Goal: Task Accomplishment & Management: Complete application form

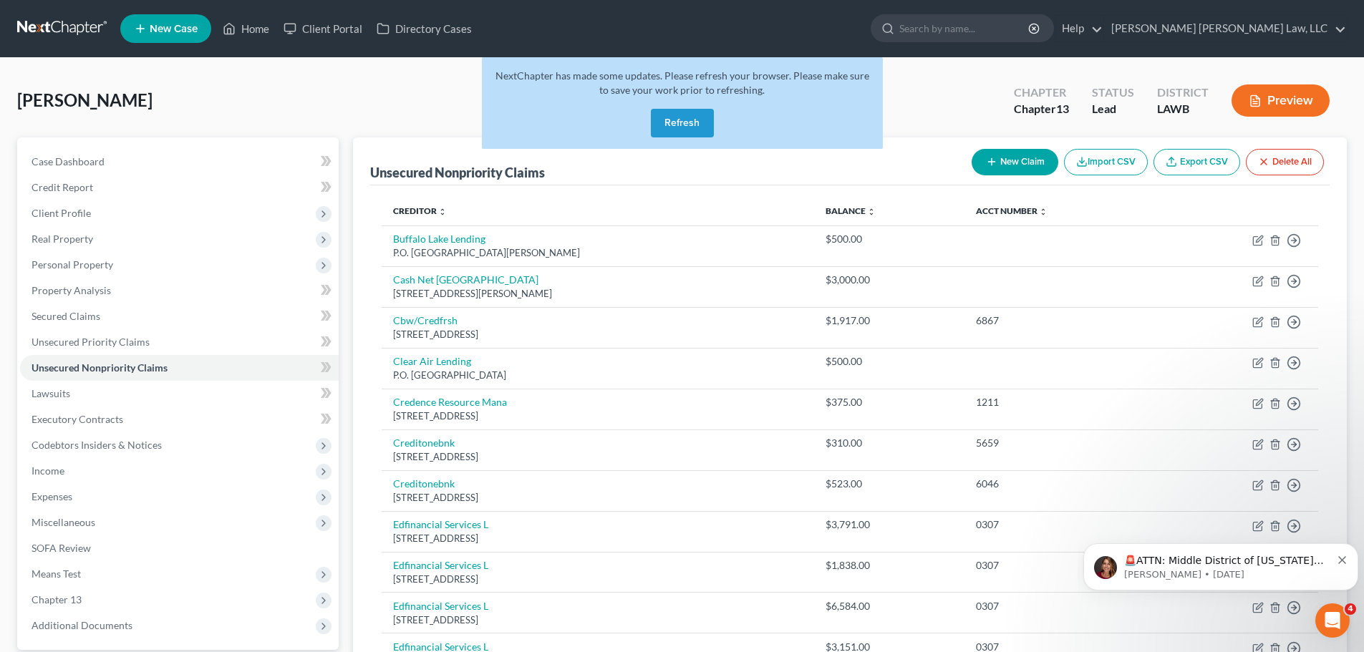
click at [659, 135] on button "Refresh" at bounding box center [682, 123] width 63 height 29
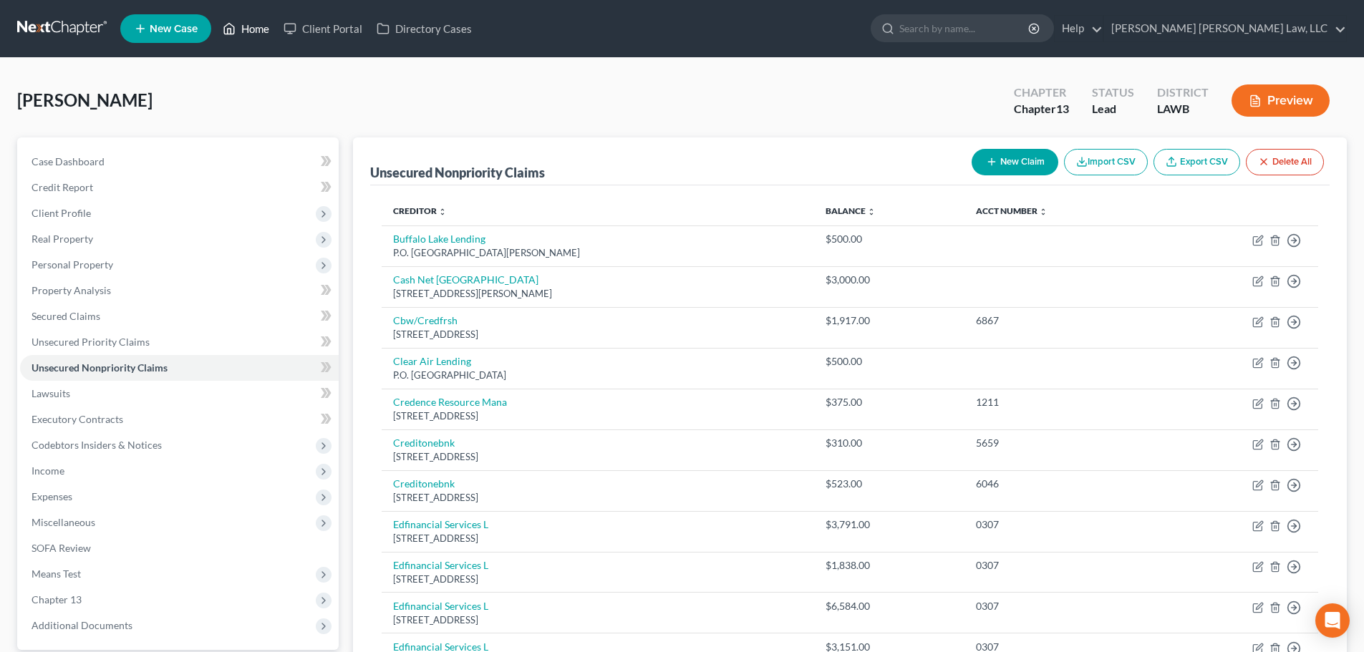
click at [251, 26] on link "Home" at bounding box center [246, 29] width 61 height 26
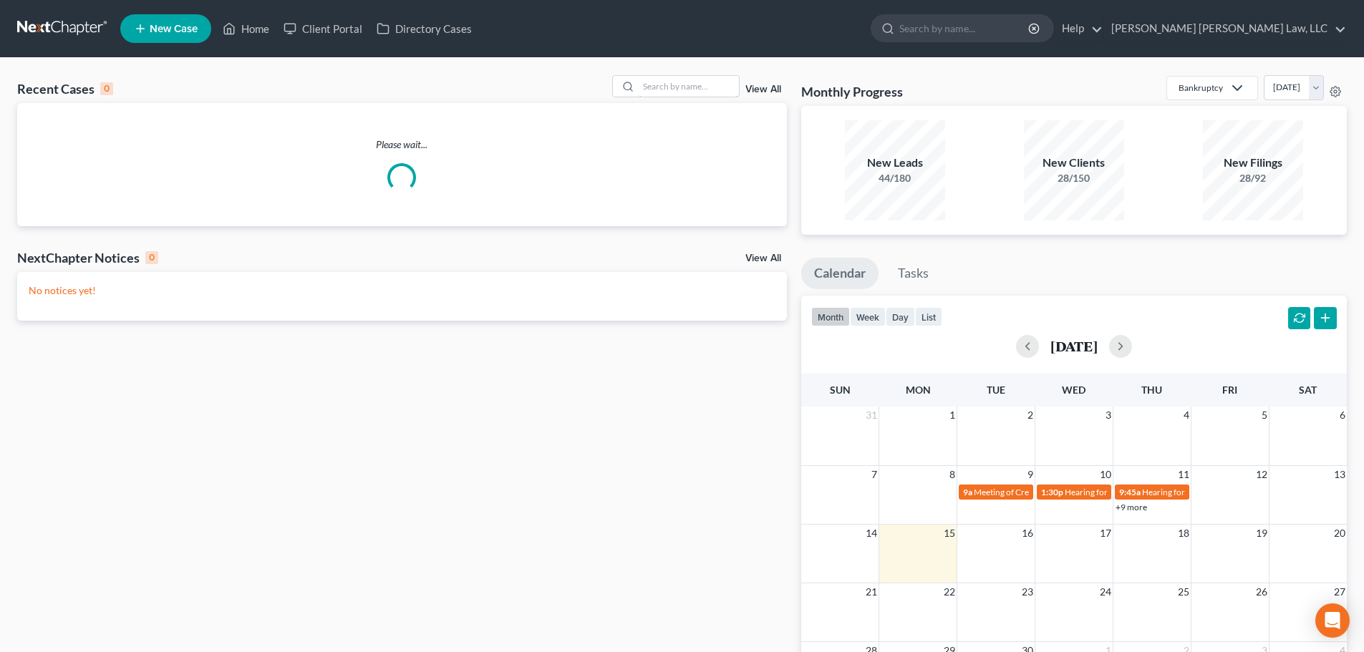
click at [680, 89] on input "search" at bounding box center [689, 86] width 100 height 21
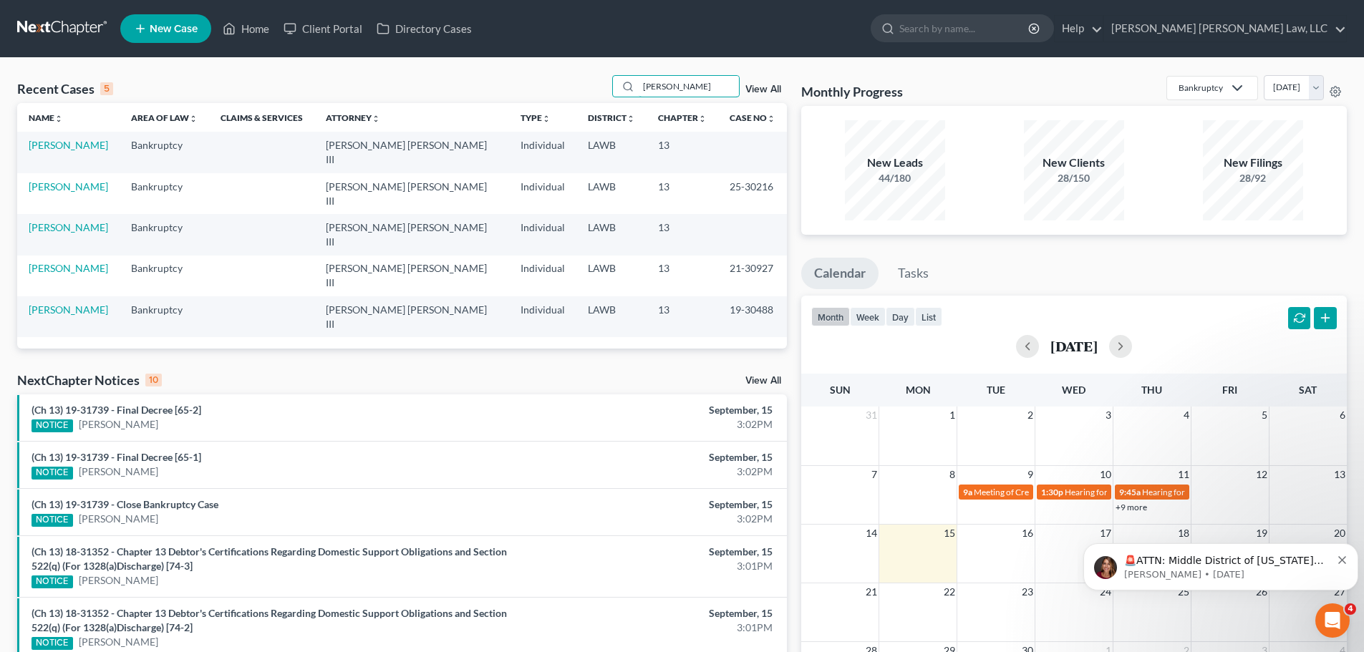
type input "[PERSON_NAME]"
click at [76, 140] on link "[PERSON_NAME]" at bounding box center [68, 145] width 79 height 12
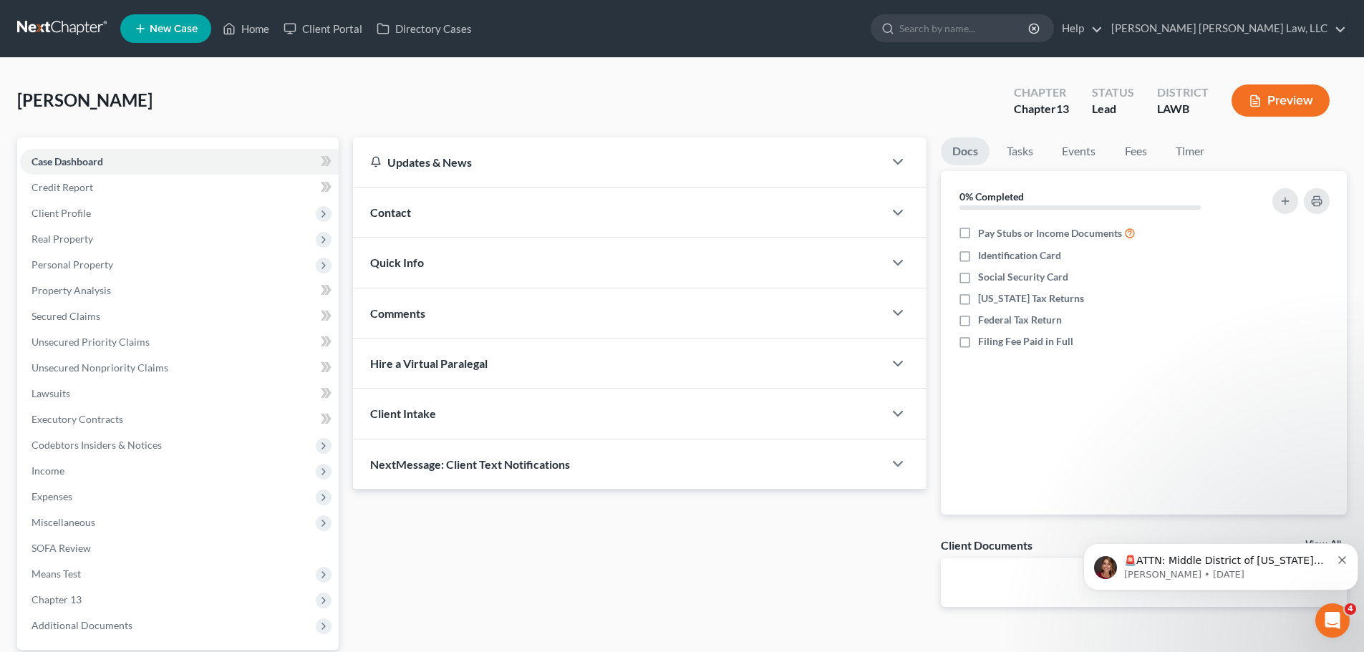
click at [115, 220] on span "Client Profile" at bounding box center [179, 214] width 319 height 26
click at [112, 288] on span "Debtor Profile" at bounding box center [92, 290] width 64 height 12
select select "3"
select select "1"
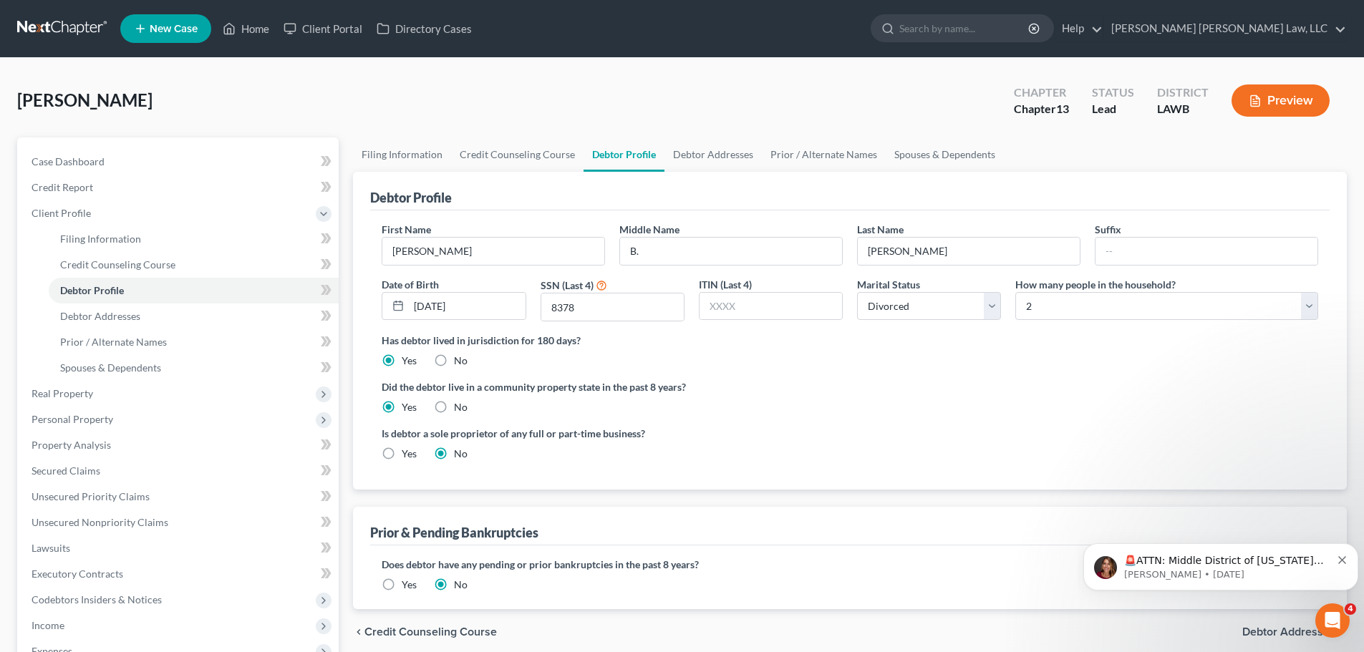
click at [127, 632] on span "Income" at bounding box center [179, 626] width 319 height 26
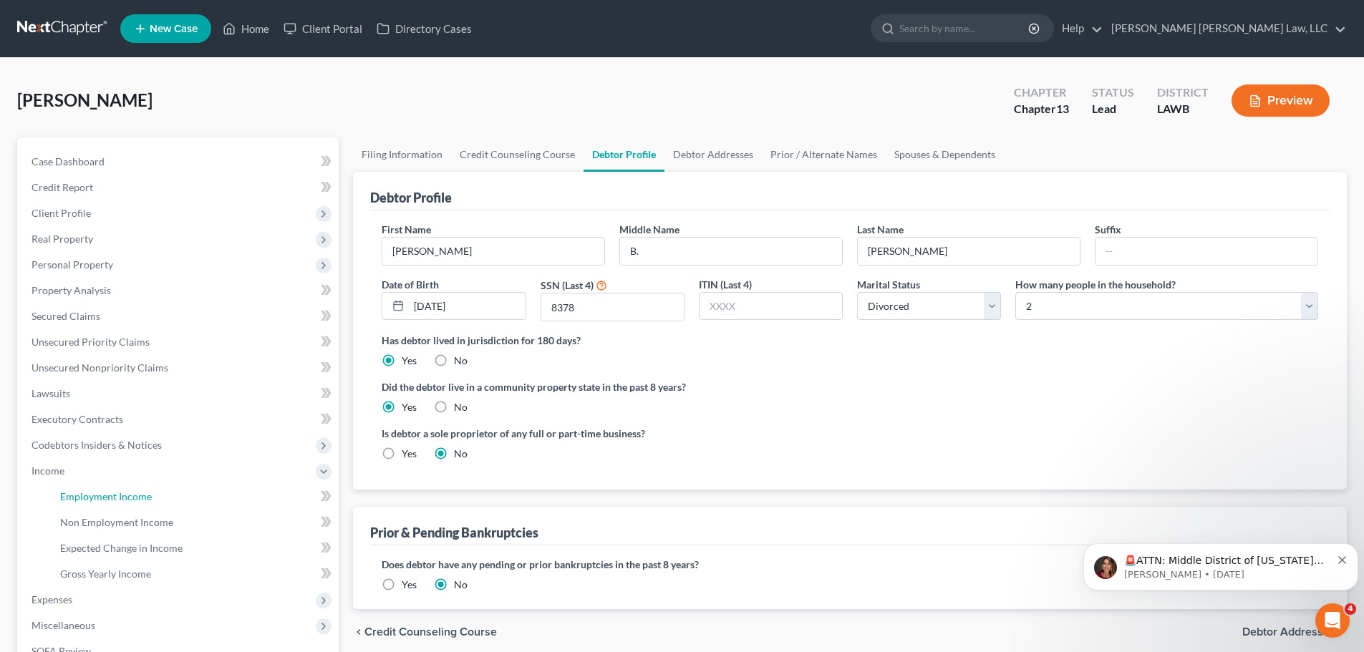
click at [120, 493] on span "Employment Income" at bounding box center [106, 497] width 92 height 12
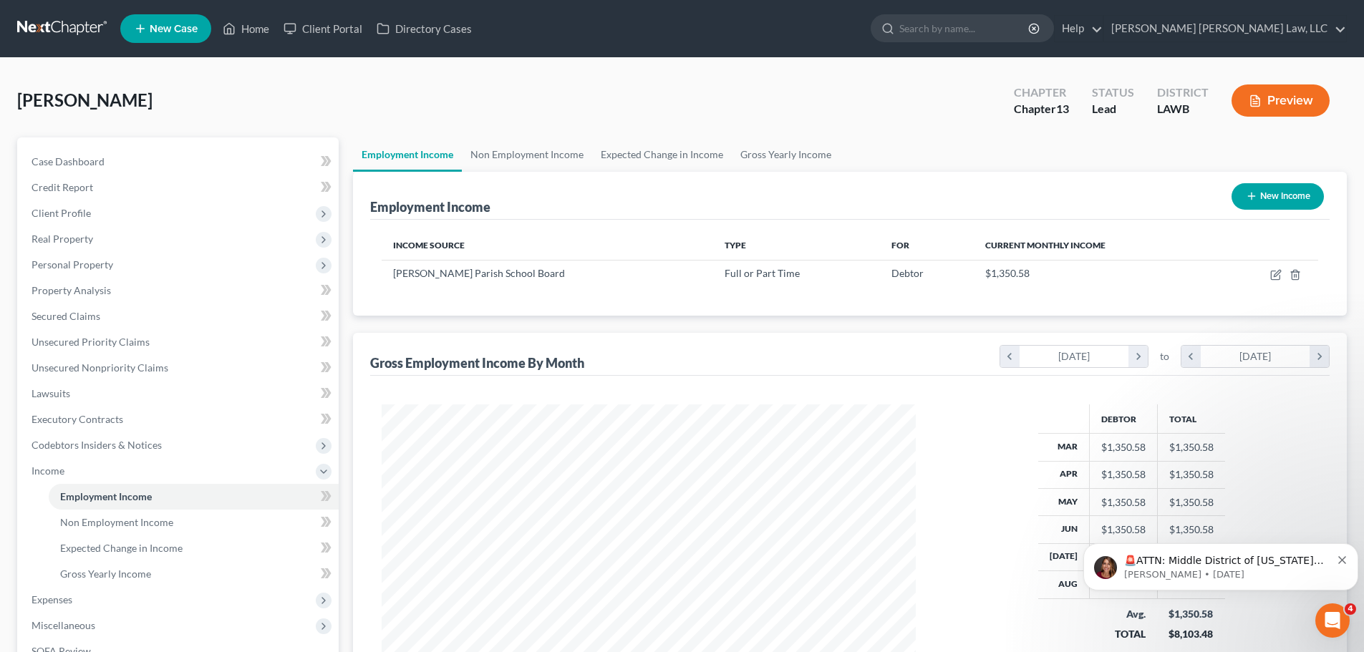
scroll to position [267, 563]
click at [561, 149] on link "Non Employment Income" at bounding box center [527, 154] width 130 height 34
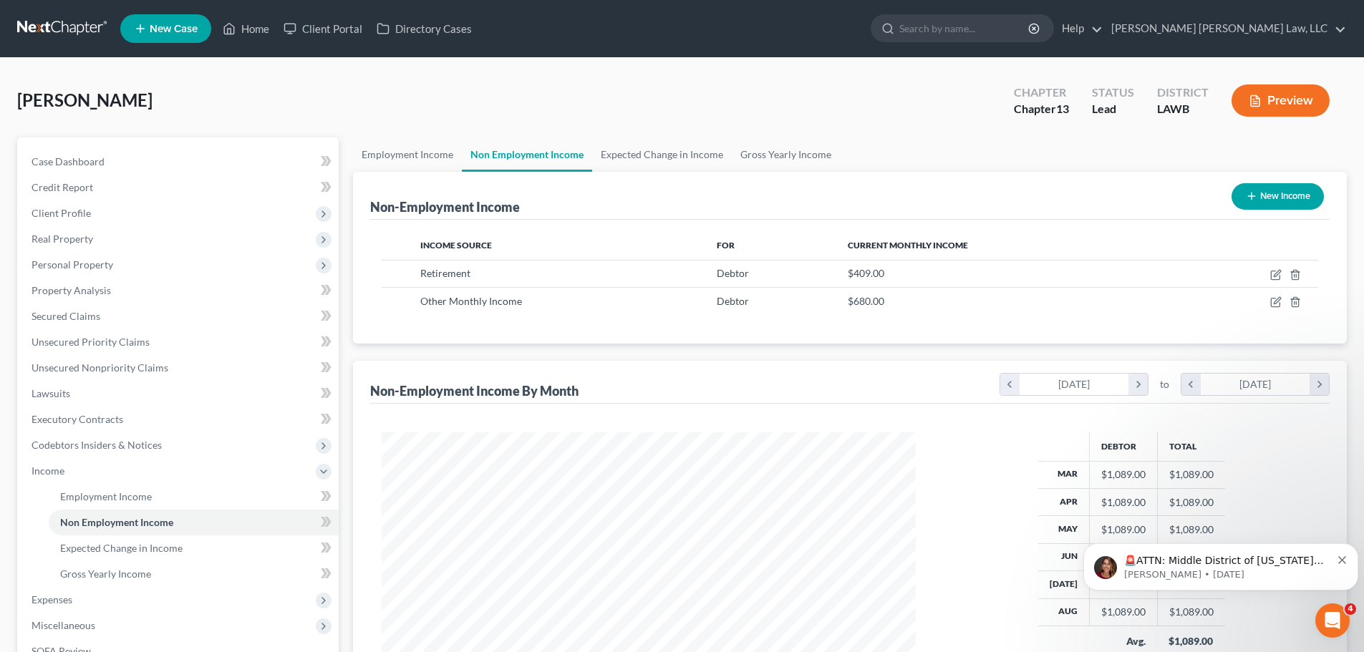
scroll to position [267, 563]
click at [73, 599] on span "Expenses" at bounding box center [179, 600] width 319 height 26
click at [127, 529] on link "Home" at bounding box center [194, 523] width 290 height 26
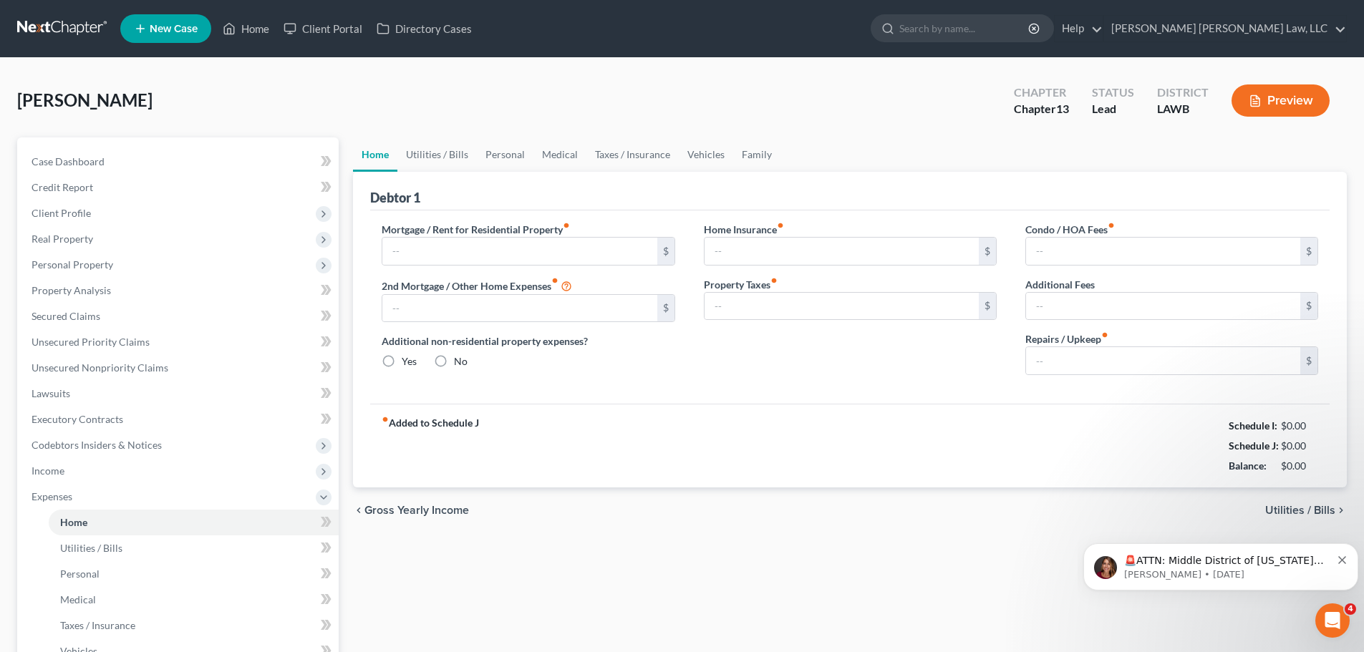
type input "0.00"
radio input "true"
type input "0.00"
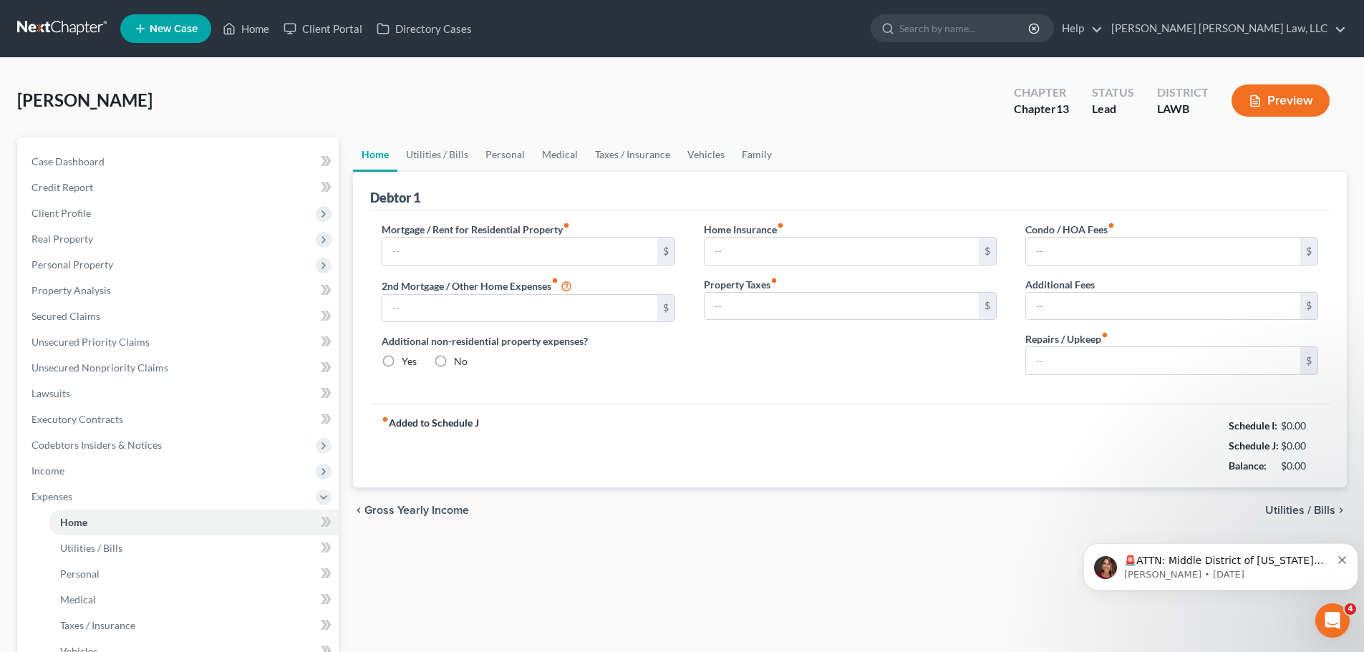
type input "0.00"
click at [443, 158] on link "Utilities / Bills" at bounding box center [436, 154] width 79 height 34
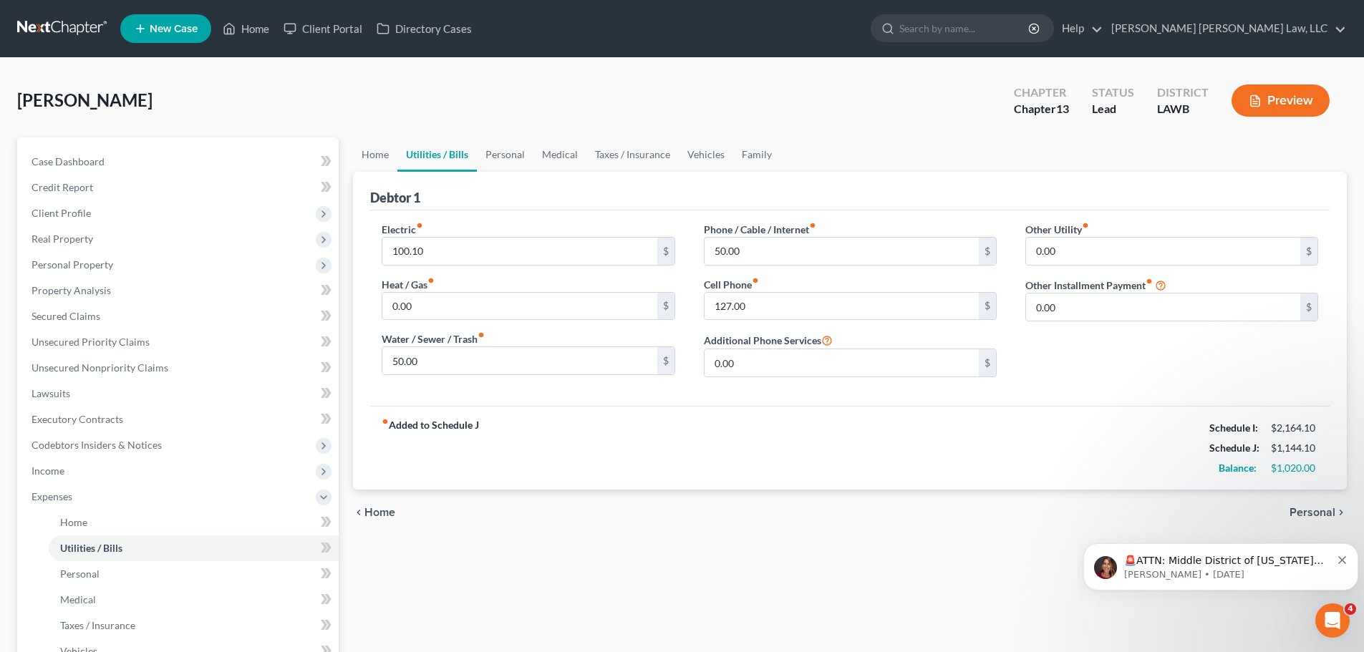
click at [127, 244] on span "Real Property" at bounding box center [179, 239] width 319 height 26
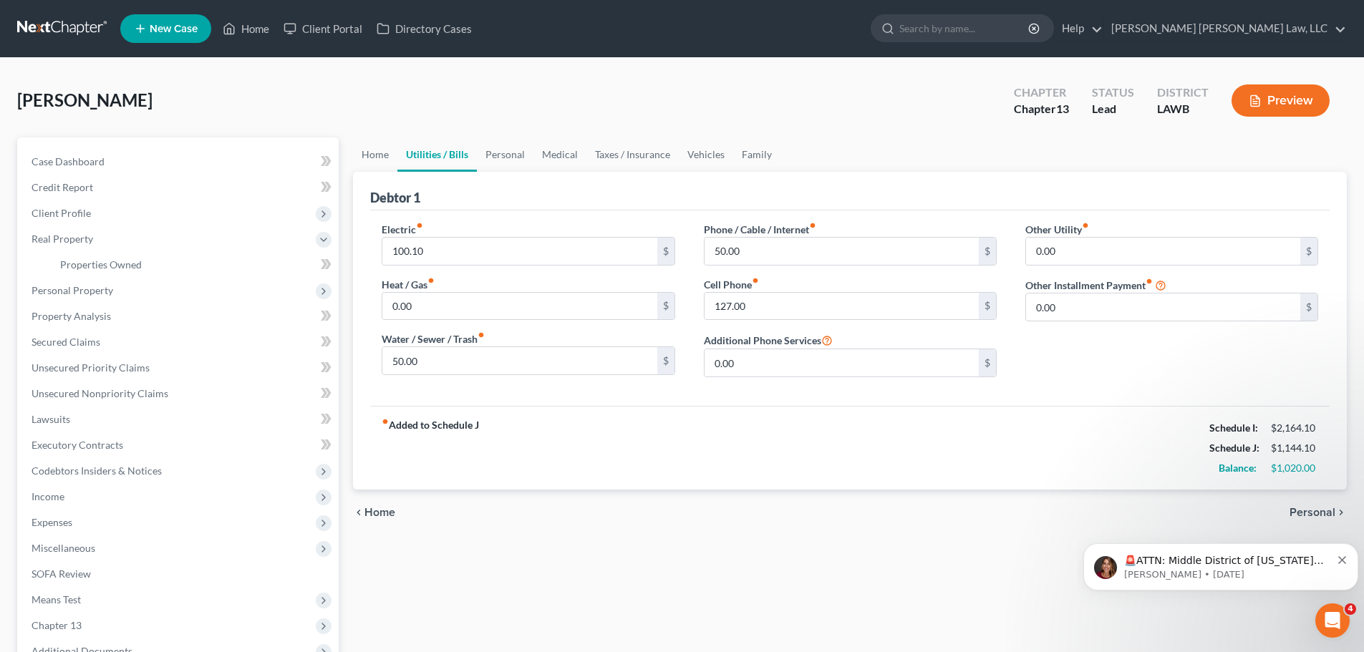
click at [93, 284] on span "Personal Property" at bounding box center [73, 290] width 82 height 12
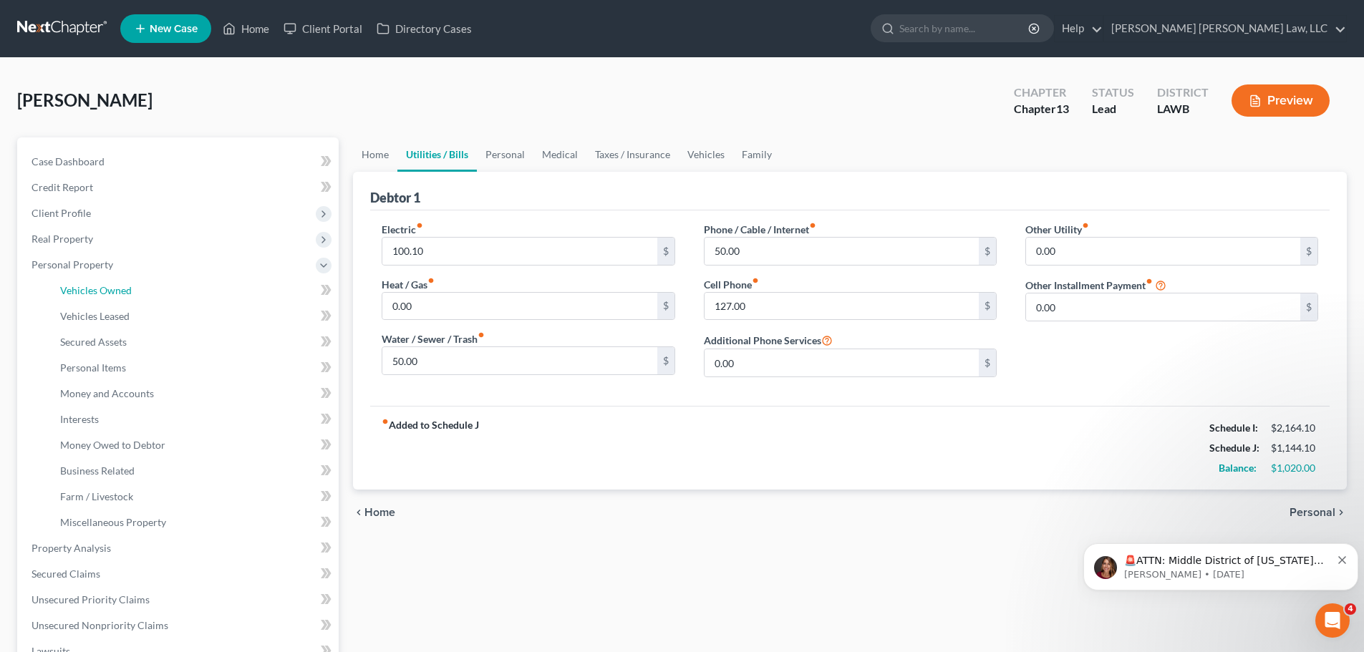
click at [107, 296] on span "Vehicles Owned" at bounding box center [96, 290] width 72 height 12
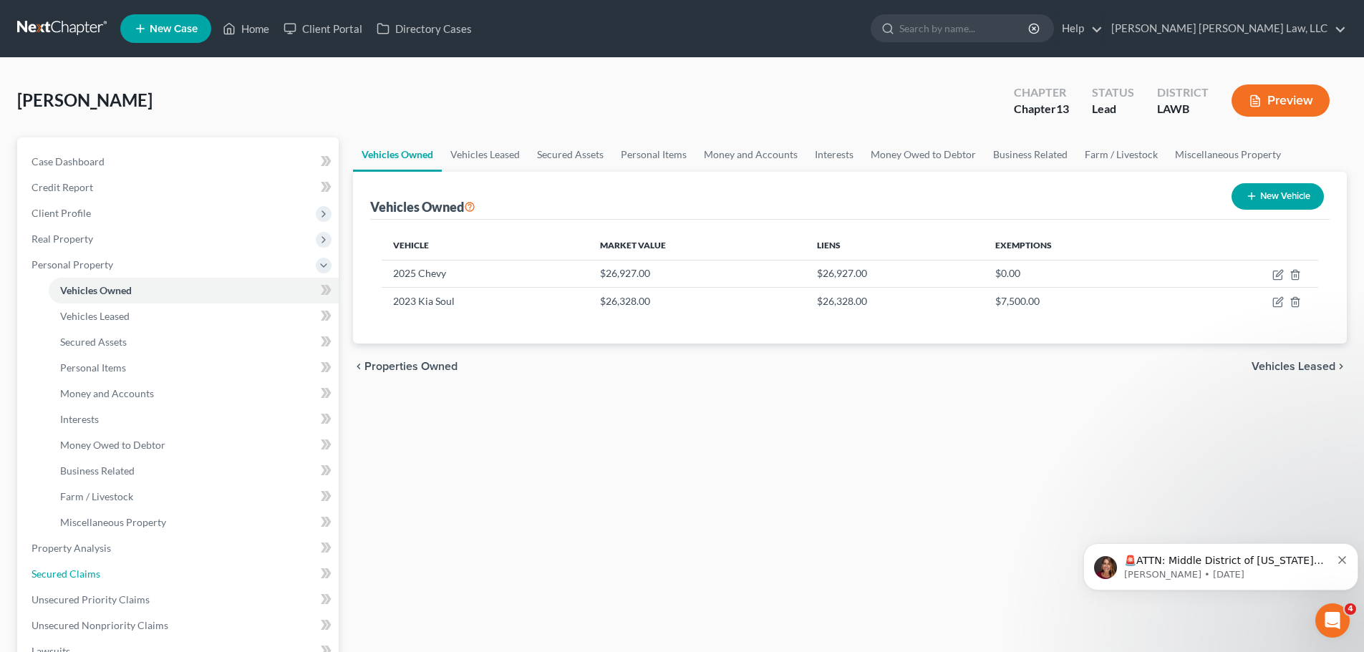
click at [118, 576] on link "Secured Claims" at bounding box center [179, 574] width 319 height 26
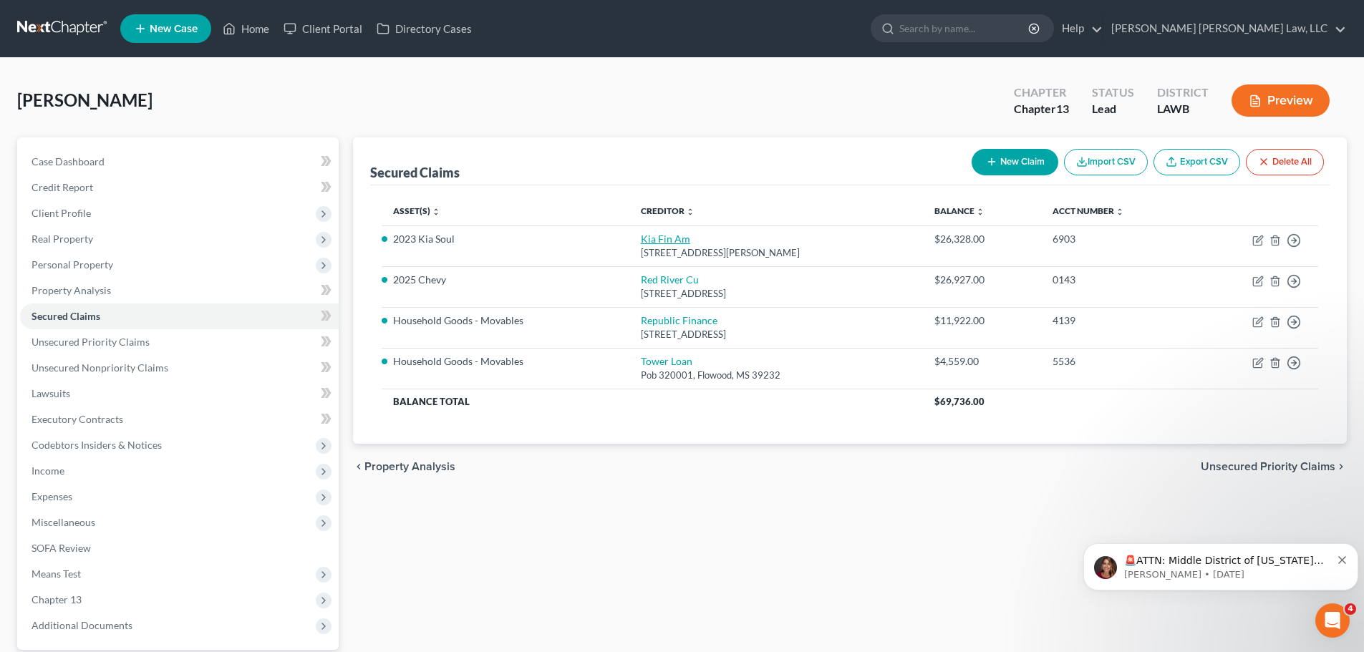
click at [650, 241] on link "Kia Fin Am" at bounding box center [665, 239] width 49 height 12
select select "4"
select select "0"
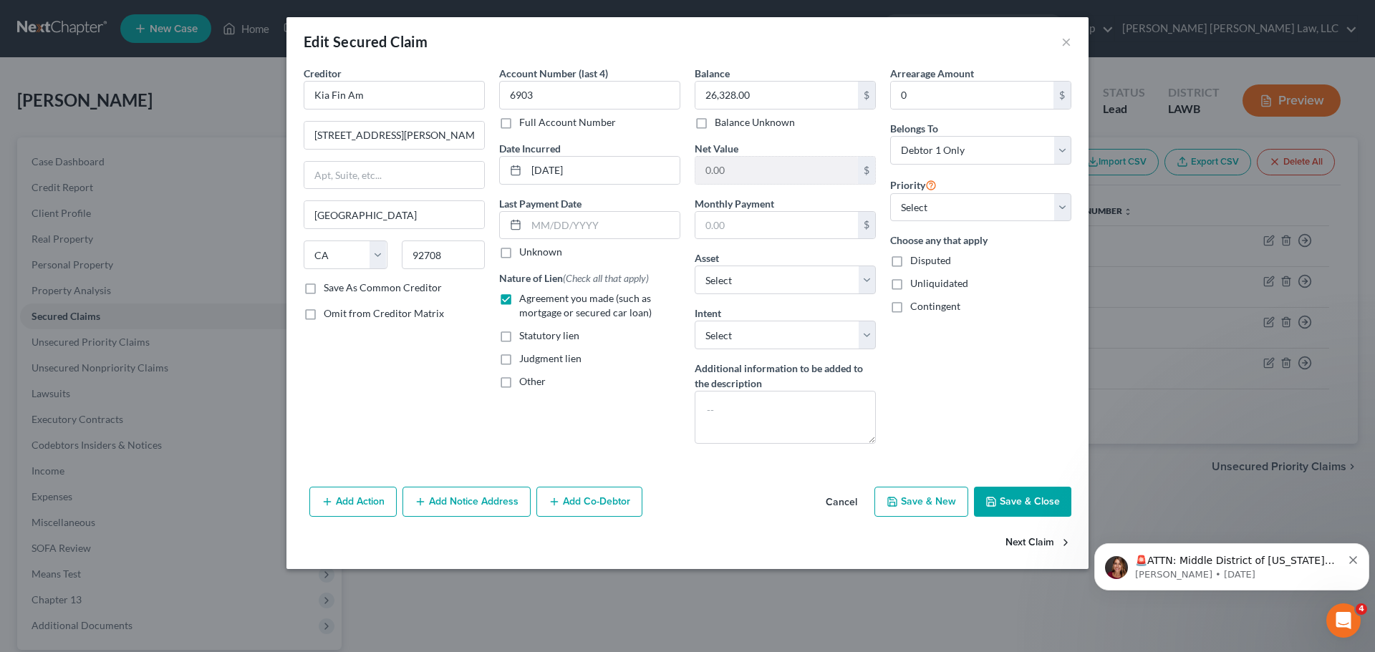
click at [1033, 544] on button "Next Claim" at bounding box center [1038, 544] width 66 height 30
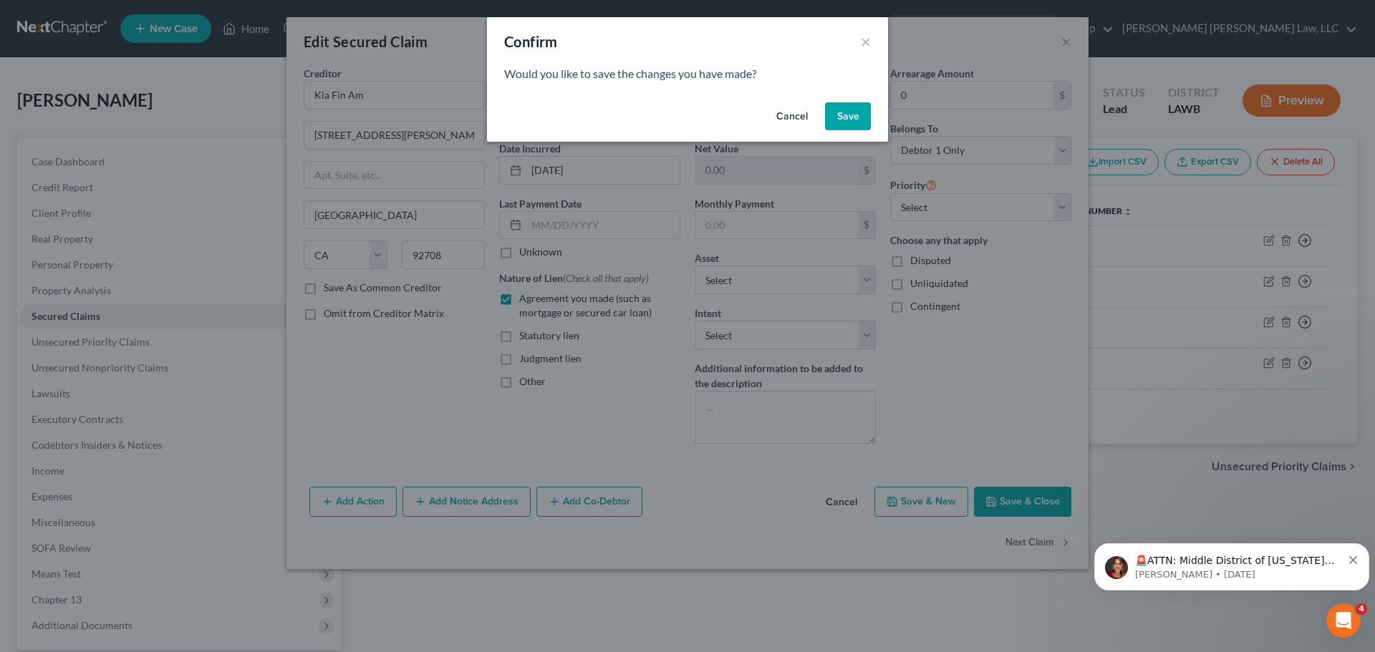
click at [847, 125] on button "Save" at bounding box center [848, 116] width 46 height 29
select select "45"
select select "3"
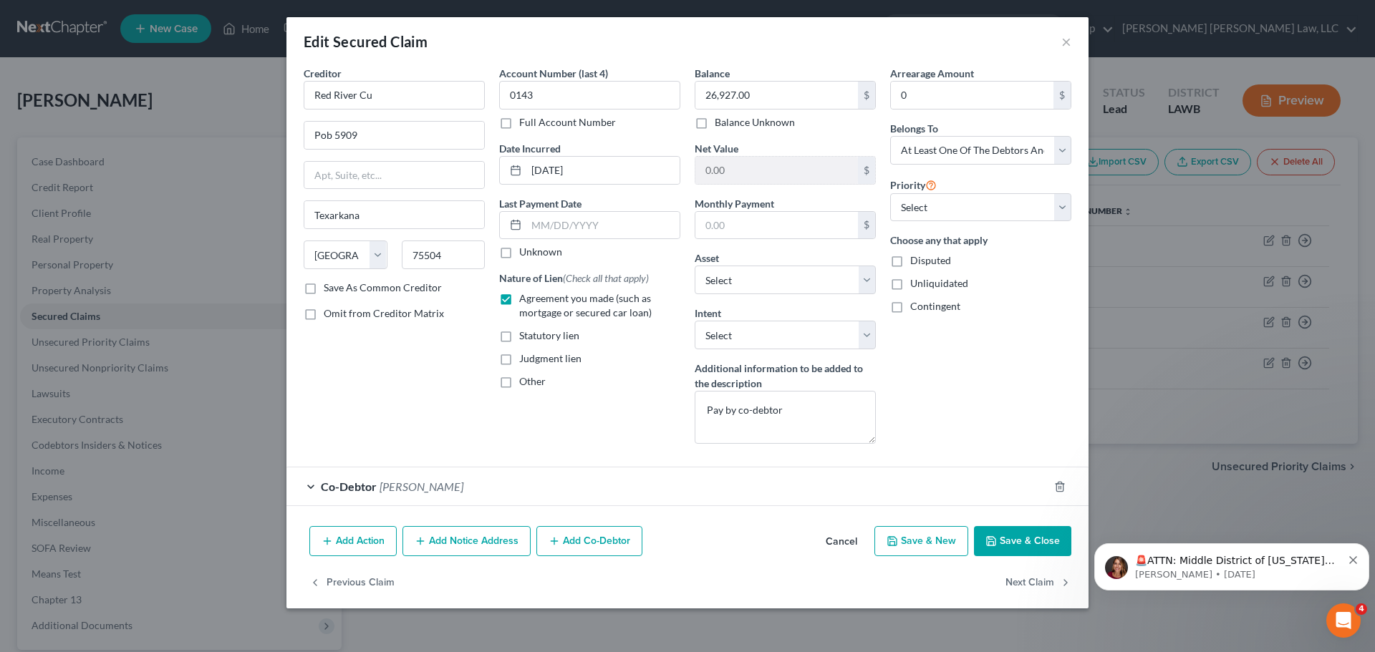
click at [845, 538] on button "Cancel" at bounding box center [841, 542] width 54 height 29
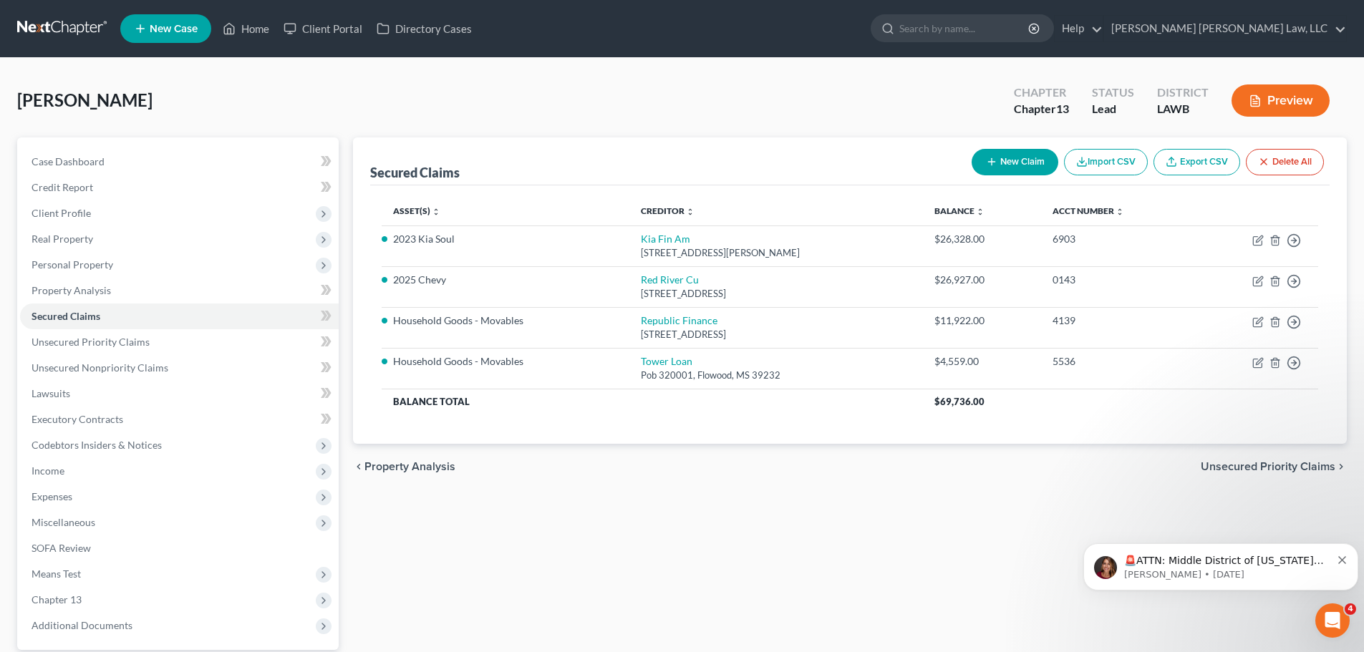
click at [157, 498] on span "Expenses" at bounding box center [179, 497] width 319 height 26
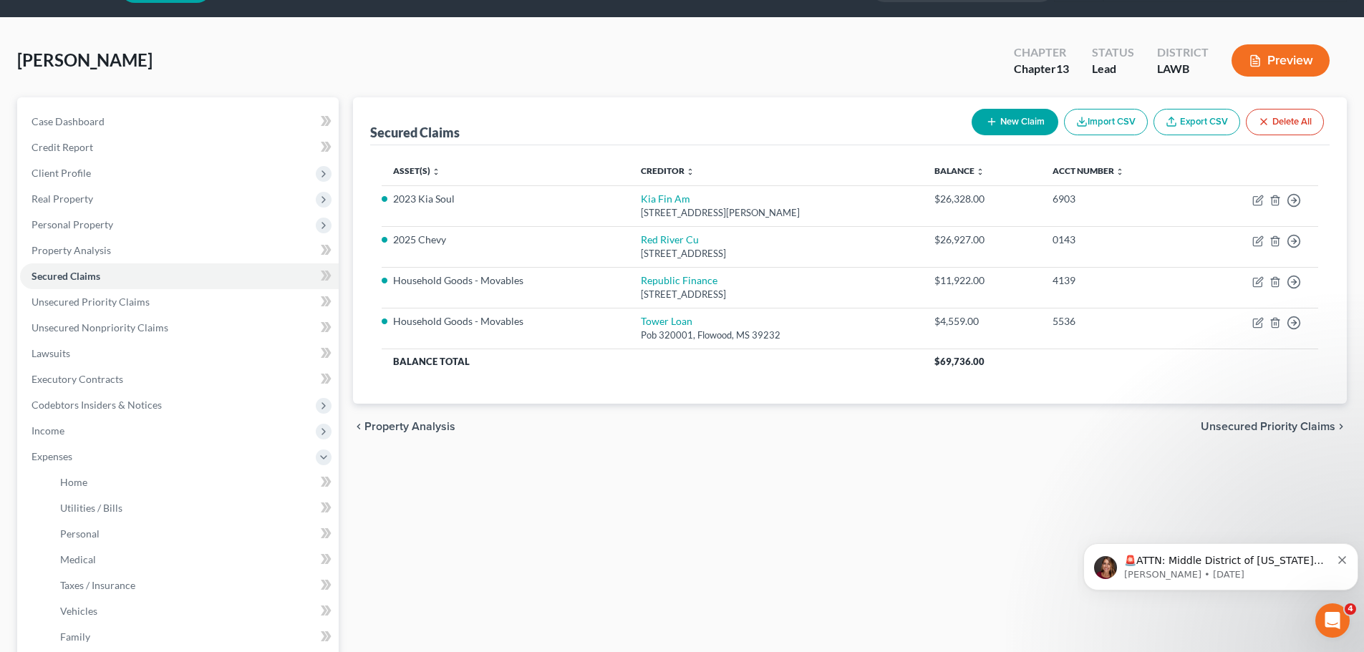
scroll to position [72, 0]
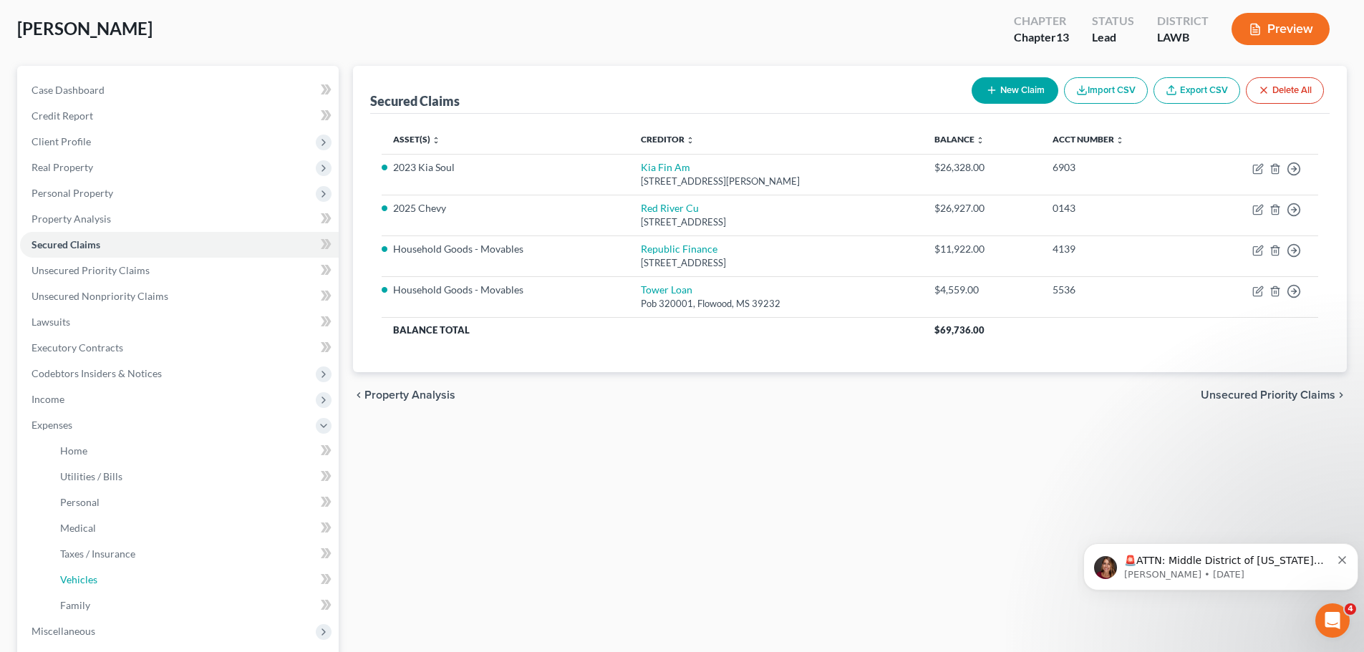
click at [138, 569] on link "Vehicles" at bounding box center [194, 580] width 290 height 26
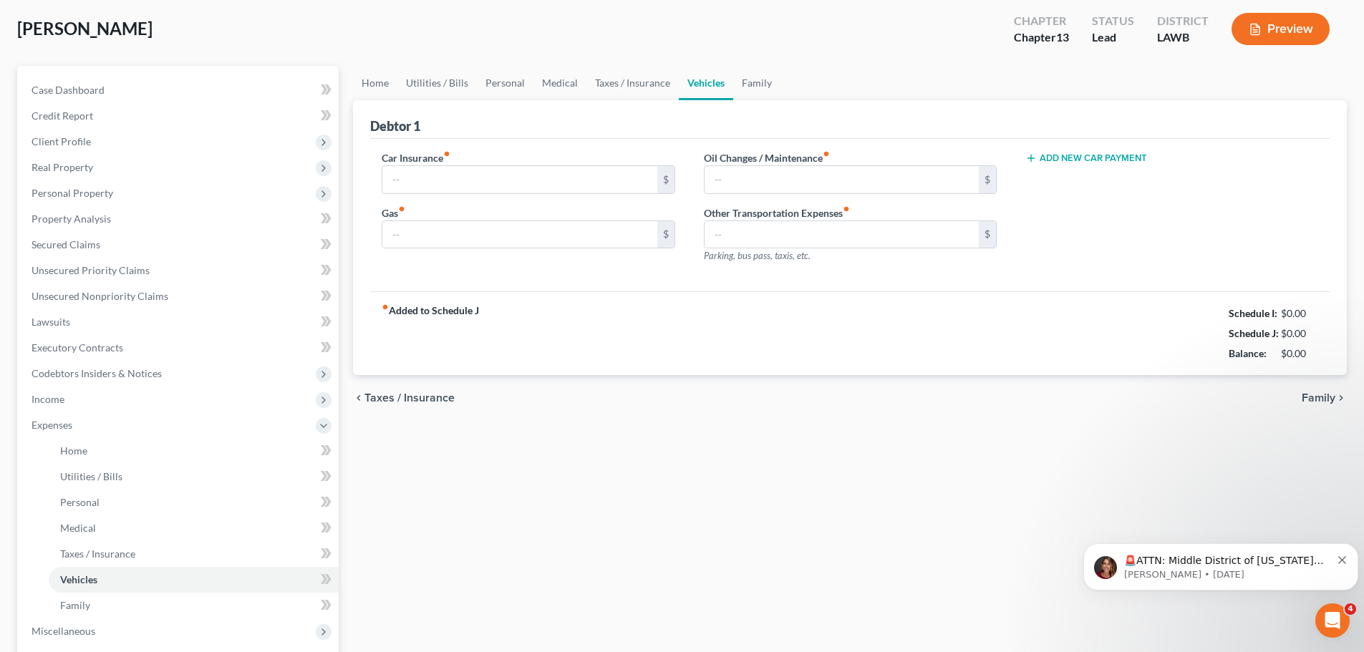
scroll to position [2, 0]
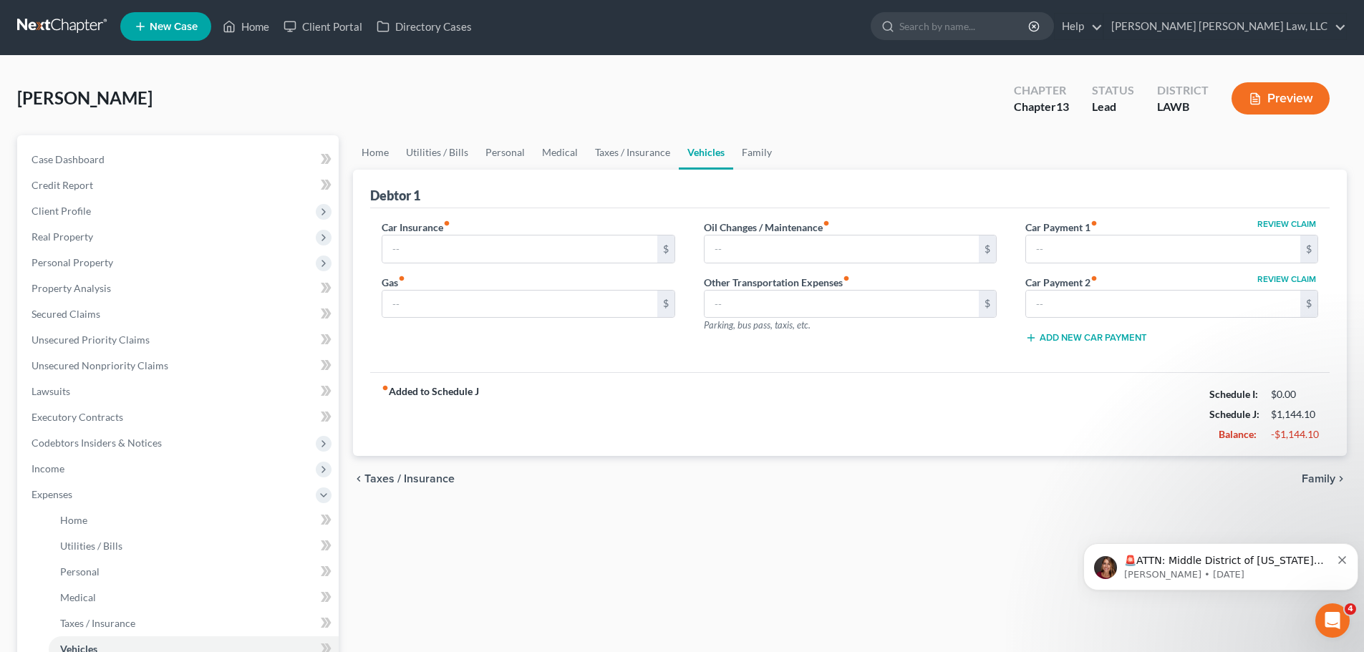
type input "374.00"
type input "120.00"
type input "23.00"
type input "0.00"
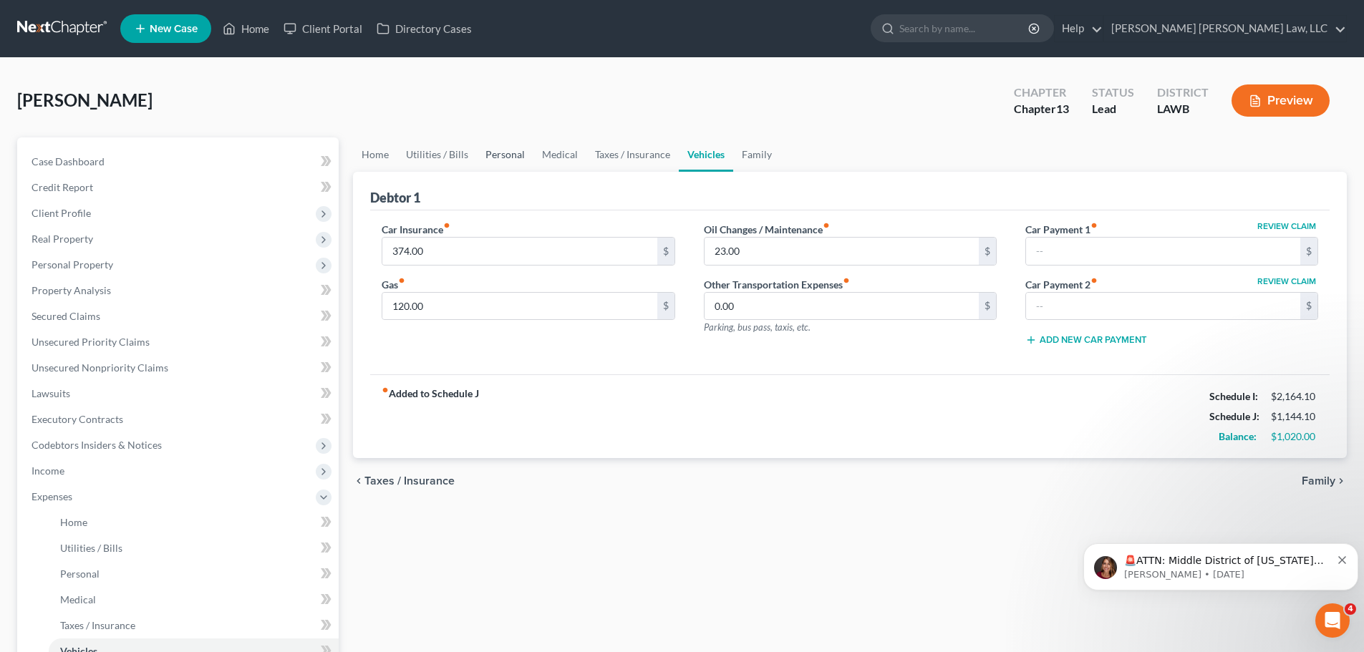
click at [508, 158] on link "Personal" at bounding box center [505, 154] width 57 height 34
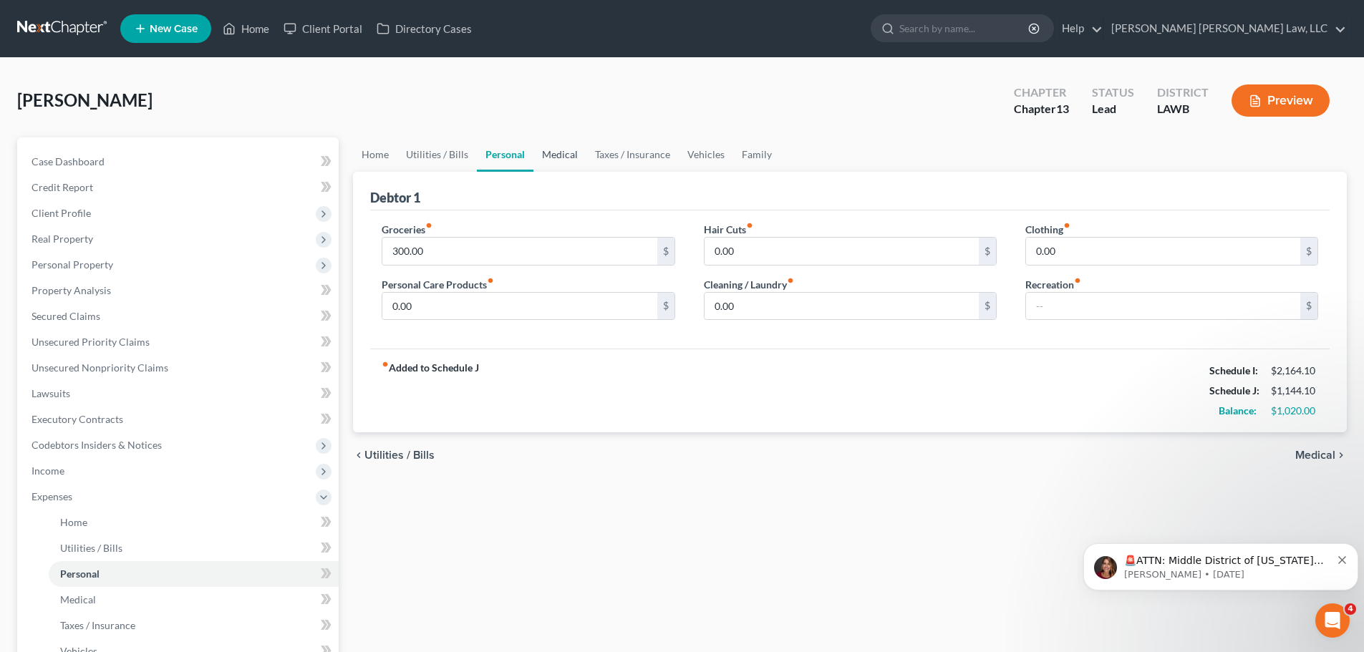
click at [559, 155] on link "Medical" at bounding box center [560, 154] width 53 height 34
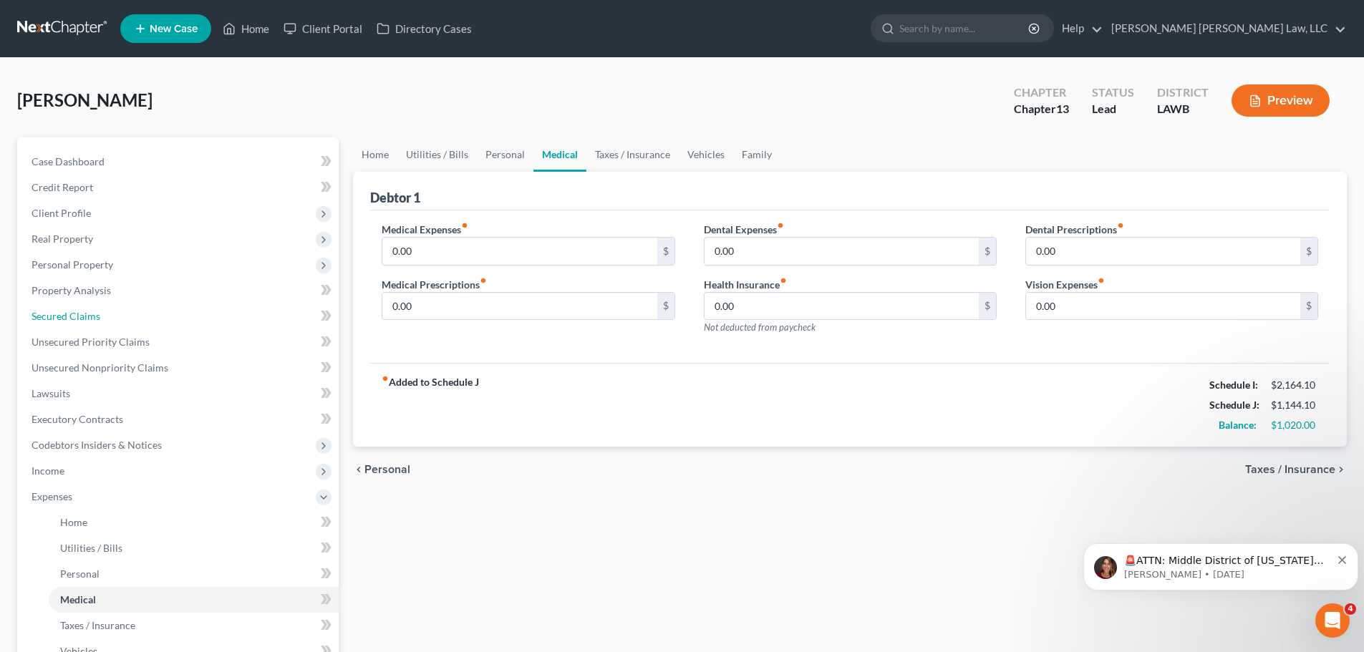
click at [108, 322] on link "Secured Claims" at bounding box center [179, 317] width 319 height 26
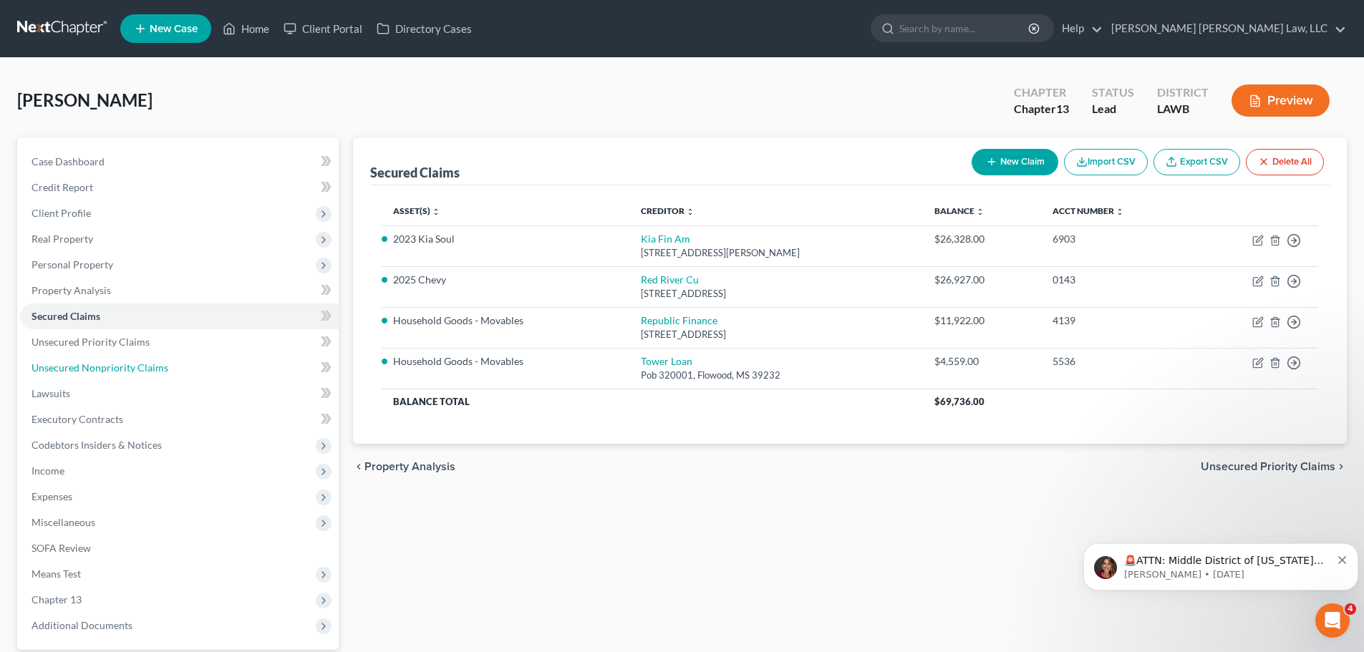
click at [108, 367] on span "Unsecured Nonpriority Claims" at bounding box center [100, 368] width 137 height 12
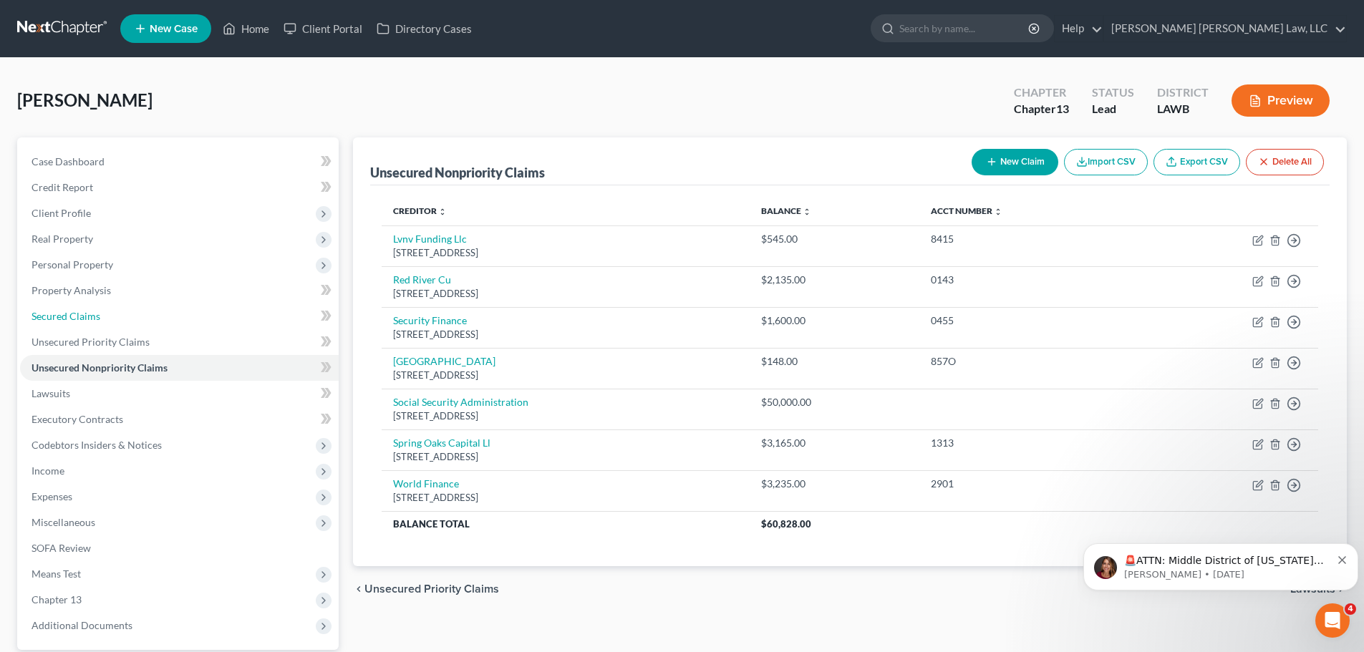
click at [116, 317] on link "Secured Claims" at bounding box center [179, 317] width 319 height 26
